Goal: Check status: Check status

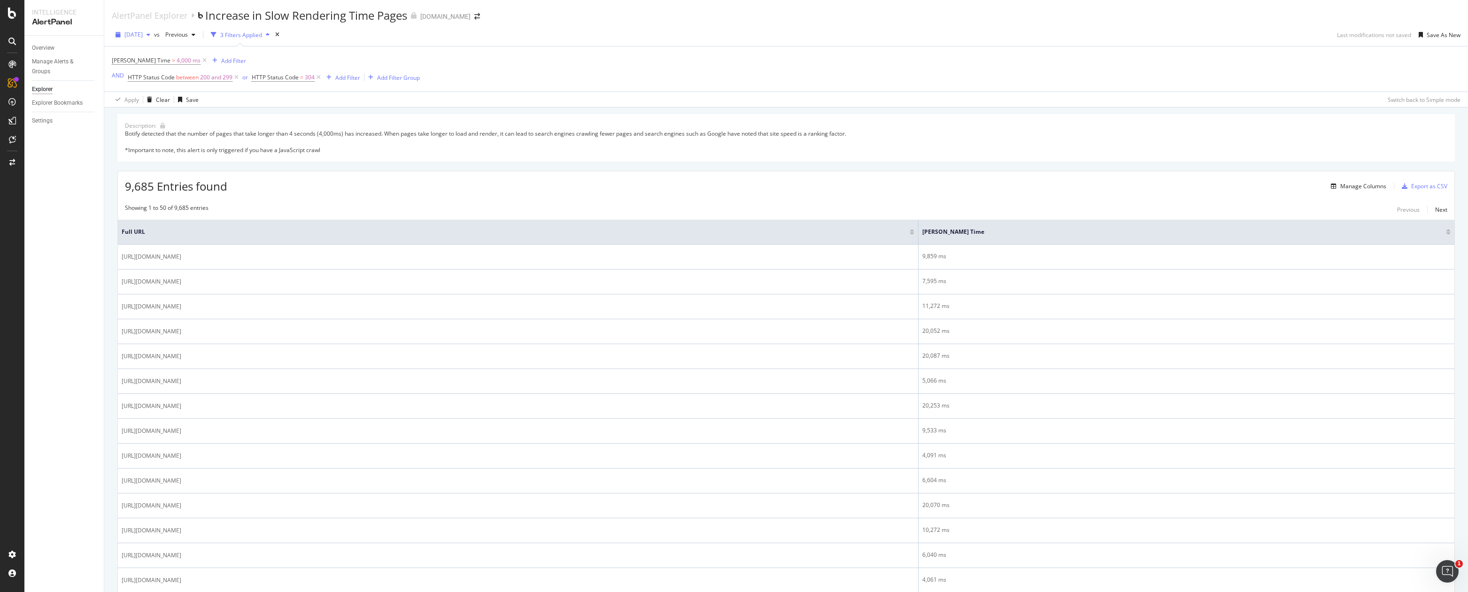
click at [150, 33] on icon "button" at bounding box center [149, 35] width 4 height 6
click at [150, 53] on div "[DATE]" at bounding box center [149, 53] width 49 height 8
click at [143, 37] on span "[DATE]" at bounding box center [133, 35] width 18 height 8
click at [152, 115] on div "[DATE]" at bounding box center [149, 118] width 49 height 8
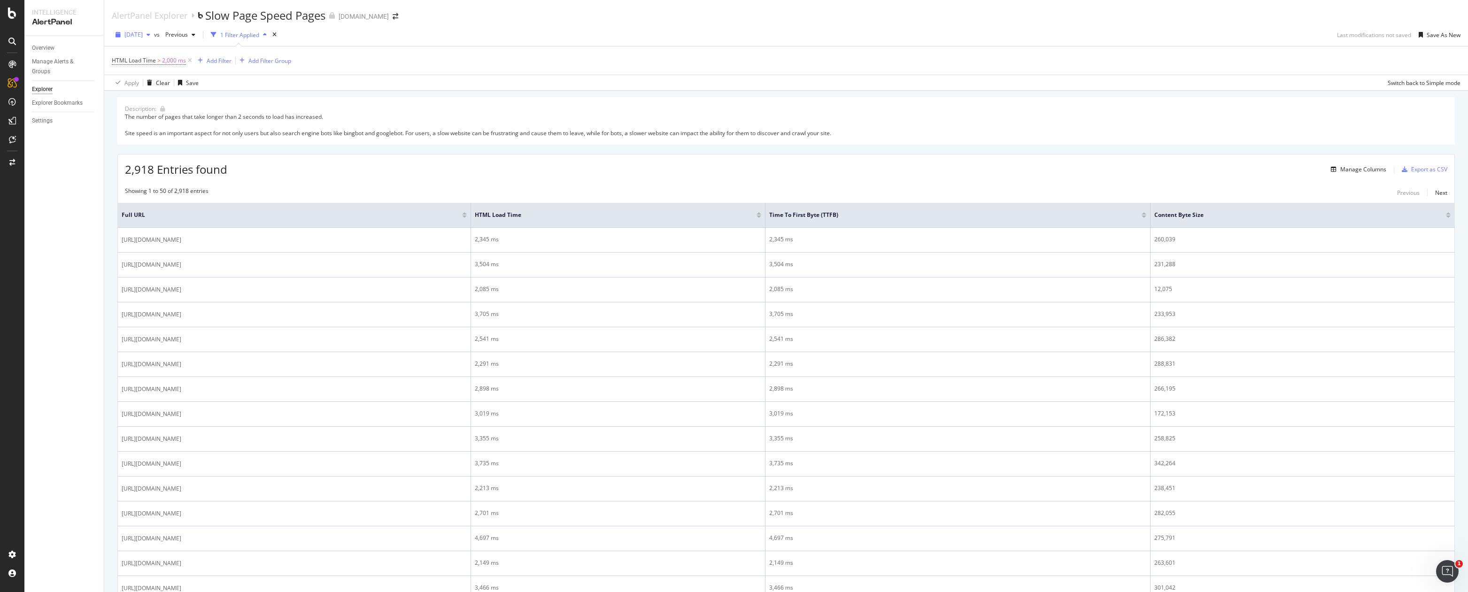
click at [143, 31] on span "[DATE]" at bounding box center [133, 35] width 18 height 8
click at [146, 52] on div "[DATE]" at bounding box center [149, 53] width 49 height 8
click at [154, 35] on div "button" at bounding box center [148, 35] width 11 height 6
click at [145, 97] on div "[DATE]" at bounding box center [149, 99] width 49 height 8
